Goal: Navigation & Orientation: Understand site structure

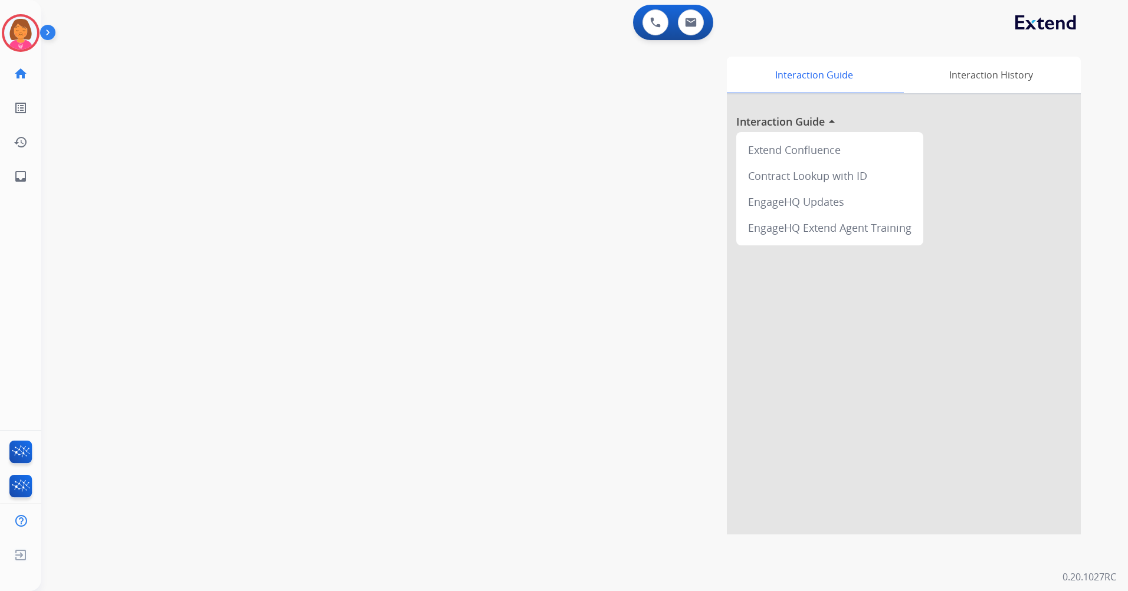
click at [50, 32] on img at bounding box center [50, 35] width 20 height 22
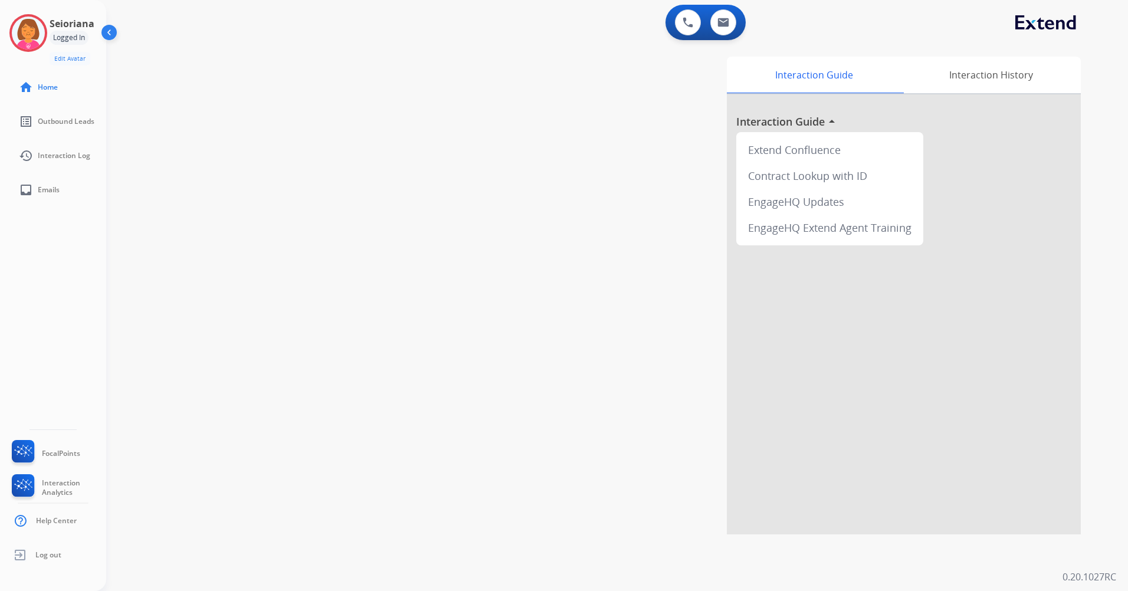
click at [99, 32] on img at bounding box center [110, 35] width 22 height 22
